Goal: Browse casually

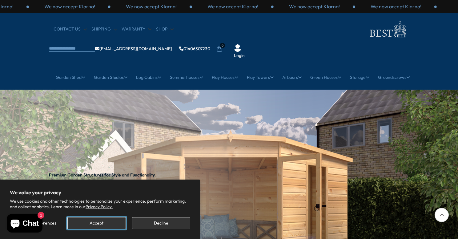
click at [110, 222] on button "Accept" at bounding box center [96, 223] width 58 height 12
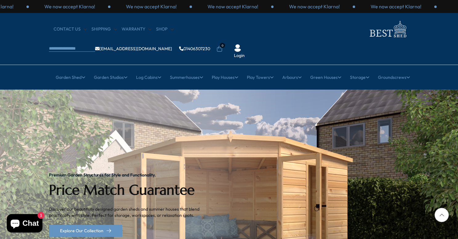
click at [110, 222] on div "Premium Garden Structures for Style and Functionality. Price Match Guarantee Di…" at bounding box center [129, 205] width 160 height 230
click at [442, 215] on div at bounding box center [442, 215] width 14 height 14
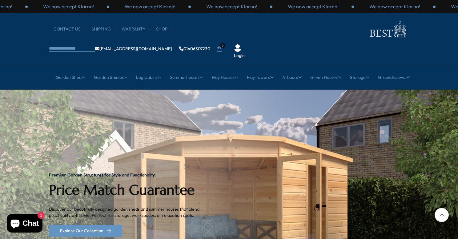
click at [442, 215] on div at bounding box center [442, 215] width 14 height 14
click at [371, 192] on img "1 / 2" at bounding box center [229, 205] width 458 height 230
click at [449, 198] on div "Next slide" at bounding box center [452, 204] width 12 height 12
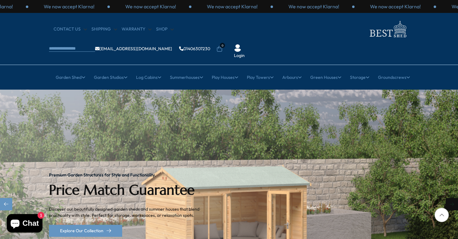
click at [450, 198] on div "Next slide" at bounding box center [452, 204] width 12 height 12
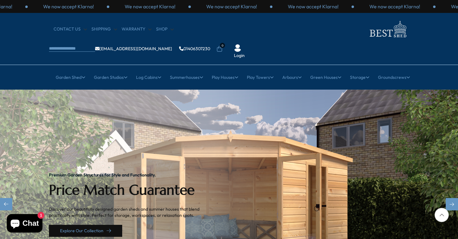
click at [82, 225] on link "Explore Our Collection" at bounding box center [85, 231] width 73 height 12
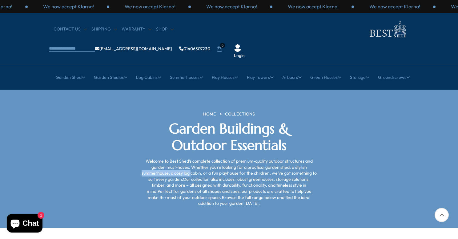
drag, startPoint x: 132, startPoint y: 148, endPoint x: 69, endPoint y: 132, distance: 65.3
click at [69, 132] on div "HOME COLLECTIONS Garden Buildings & Outdoor Essentials Welcome to Best Shed’s c…" at bounding box center [228, 158] width 369 height 95
click at [14, 111] on section "HOME COLLECTIONS Garden Buildings & Outdoor Essentials Welcome to Best Shed’s c…" at bounding box center [229, 159] width 458 height 138
click at [416, 19] on div "CONTACT US Shipping Warranty Shop info@bestshed.co.uk 01406307230 0 Login" at bounding box center [229, 39] width 458 height 52
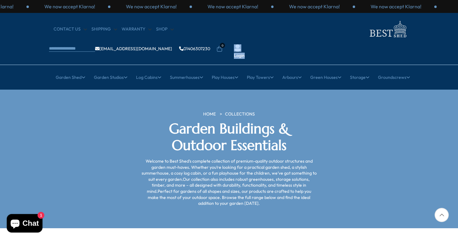
click at [416, 19] on div "CONTACT US Shipping Warranty Shop info@bestshed.co.uk 01406307230 0 Login" at bounding box center [229, 39] width 458 height 52
click at [95, 147] on div "HOME COLLECTIONS Garden Buildings & Outdoor Essentials Welcome to Best Shed’s c…" at bounding box center [228, 158] width 369 height 95
click at [419, 31] on div "CONTACT US Shipping Warranty Shop info@bestshed.co.uk 01406307230 0 Login" at bounding box center [229, 39] width 458 height 52
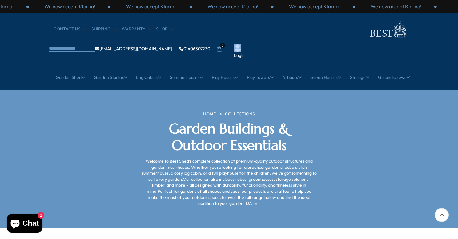
click at [419, 31] on div "CONTACT US Shipping Warranty Shop info@bestshed.co.uk 01406307230 0 Login" at bounding box center [229, 39] width 458 height 52
